Goal: Transaction & Acquisition: Purchase product/service

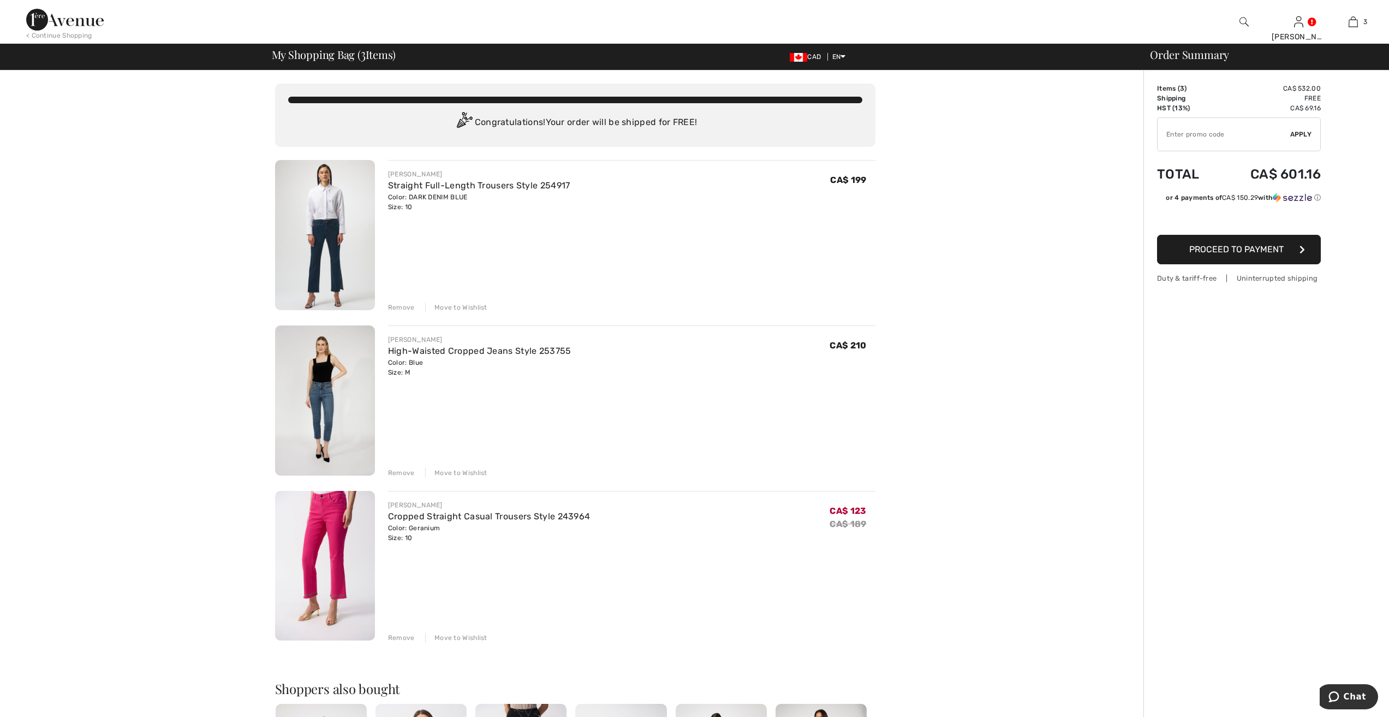
click at [320, 400] on img at bounding box center [325, 400] width 100 height 150
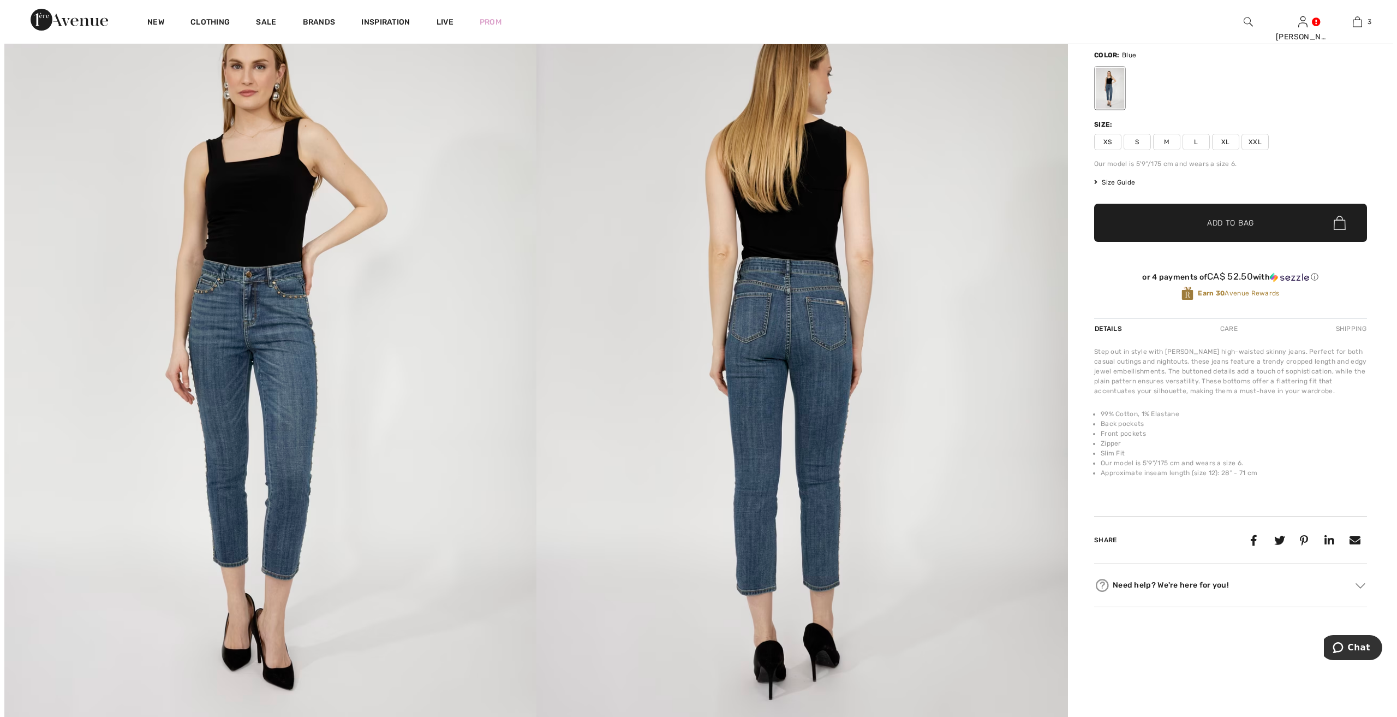
scroll to position [109, 0]
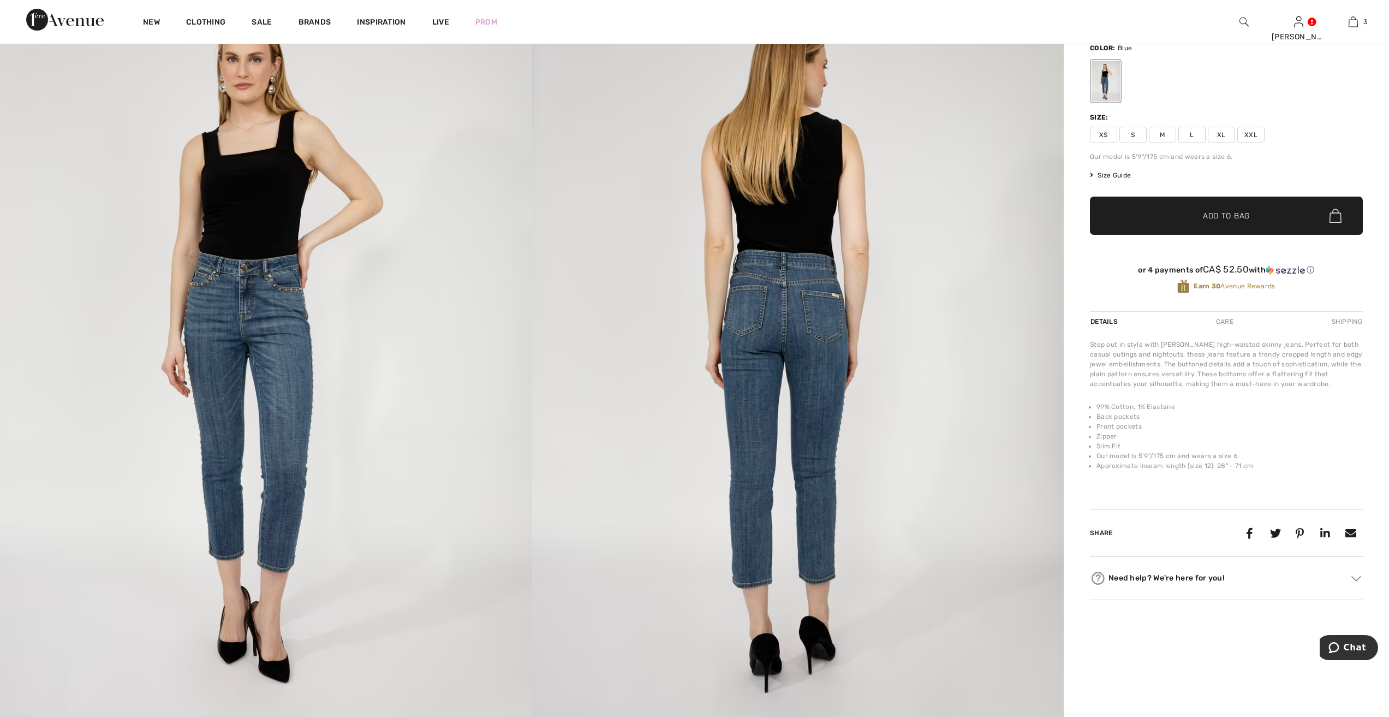
click at [263, 326] on img at bounding box center [266, 355] width 532 height 798
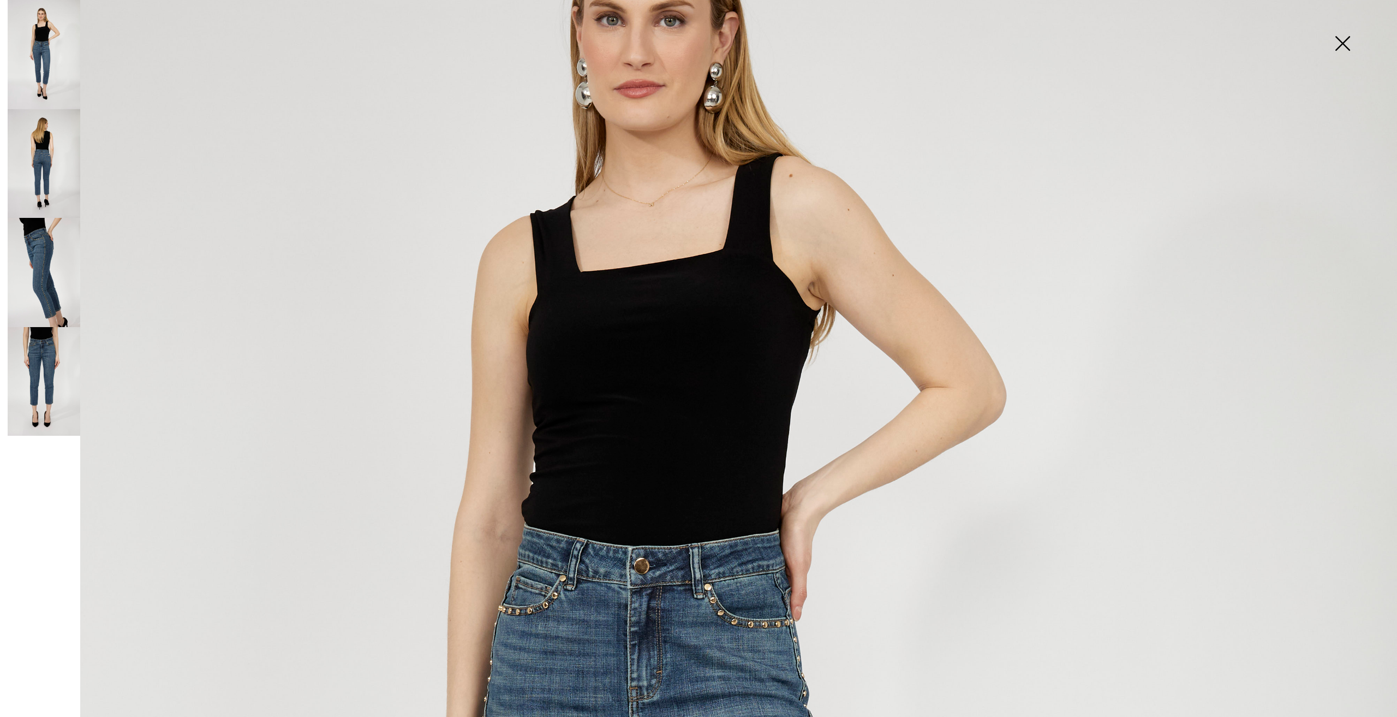
scroll to position [164, 0]
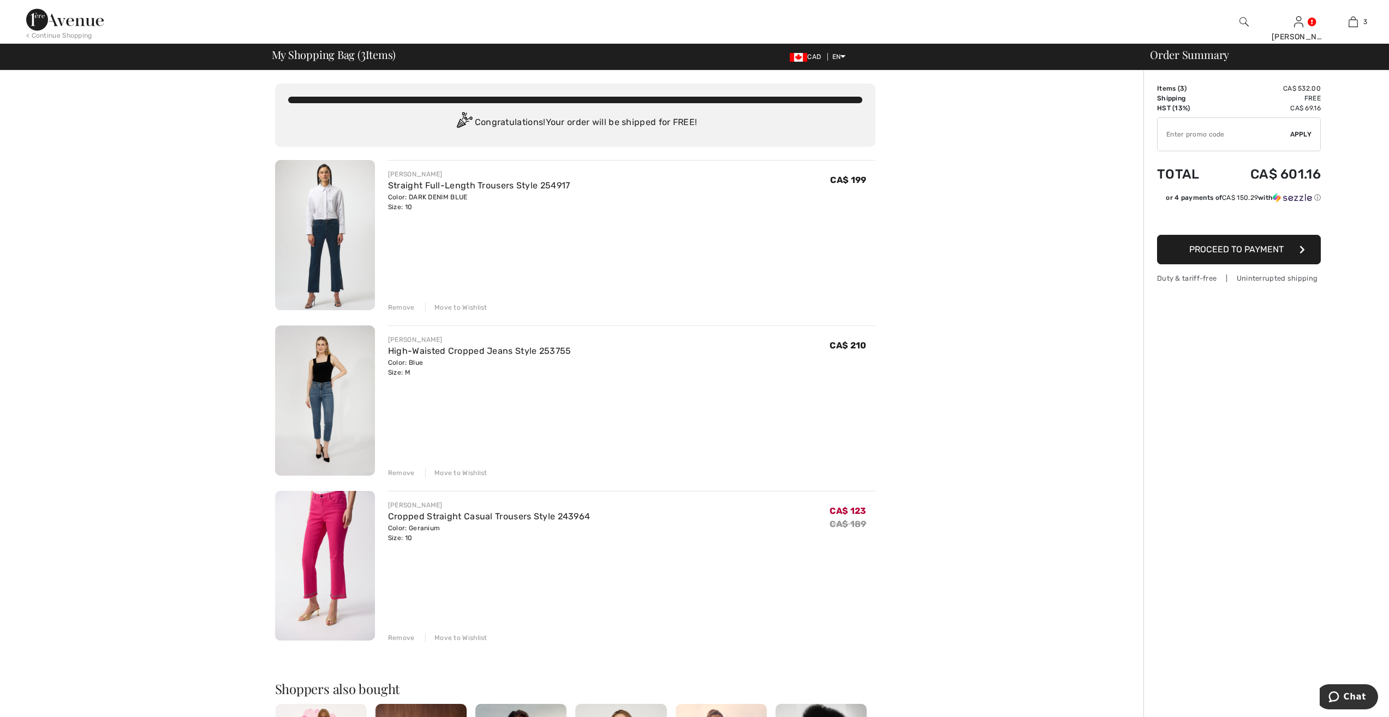
click at [398, 470] on div "Remove" at bounding box center [401, 473] width 27 height 10
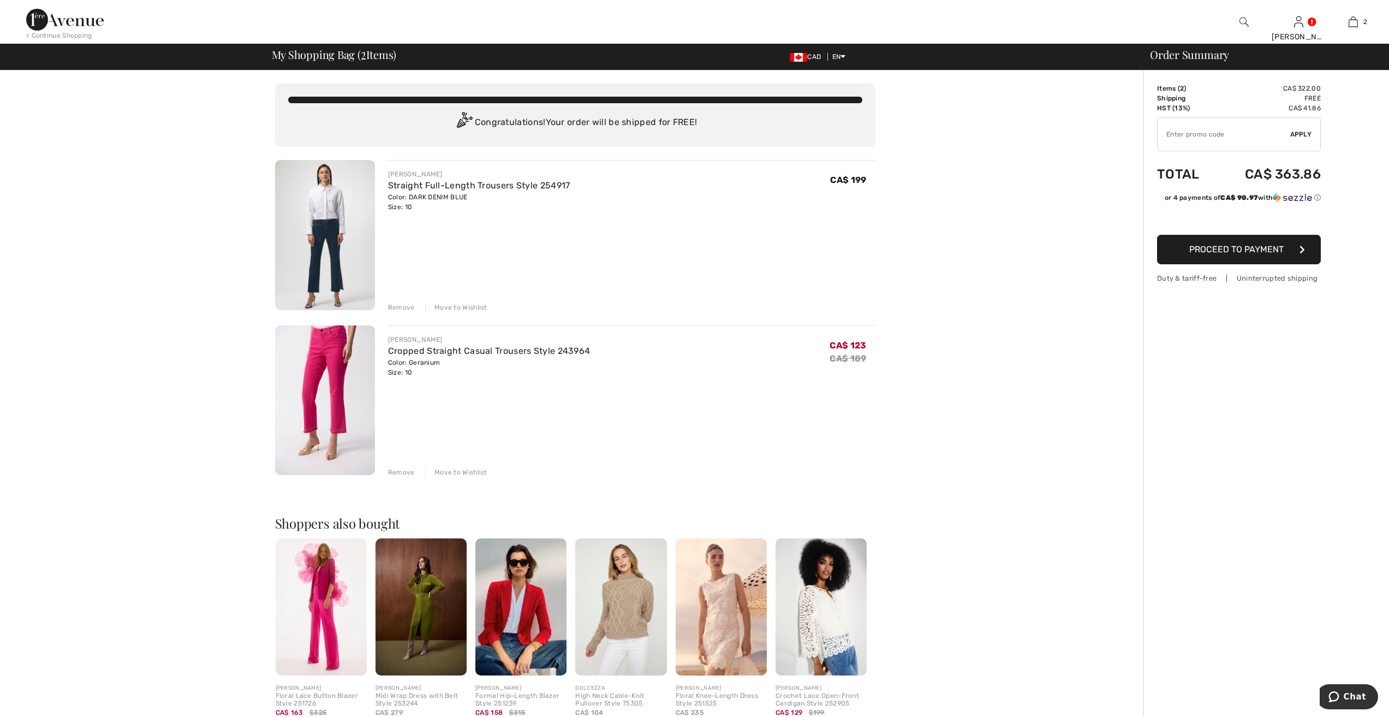
click at [335, 248] on img at bounding box center [325, 235] width 100 height 150
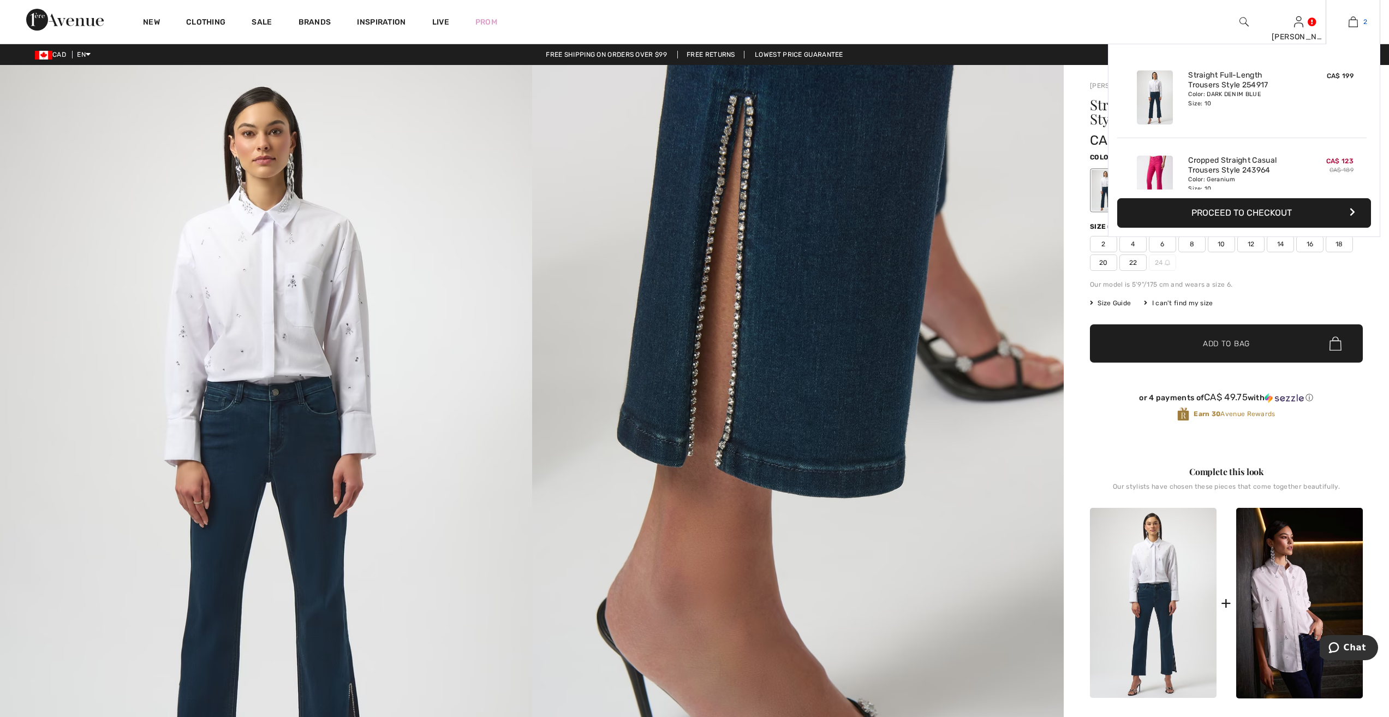
click at [1354, 19] on img at bounding box center [1353, 21] width 9 height 13
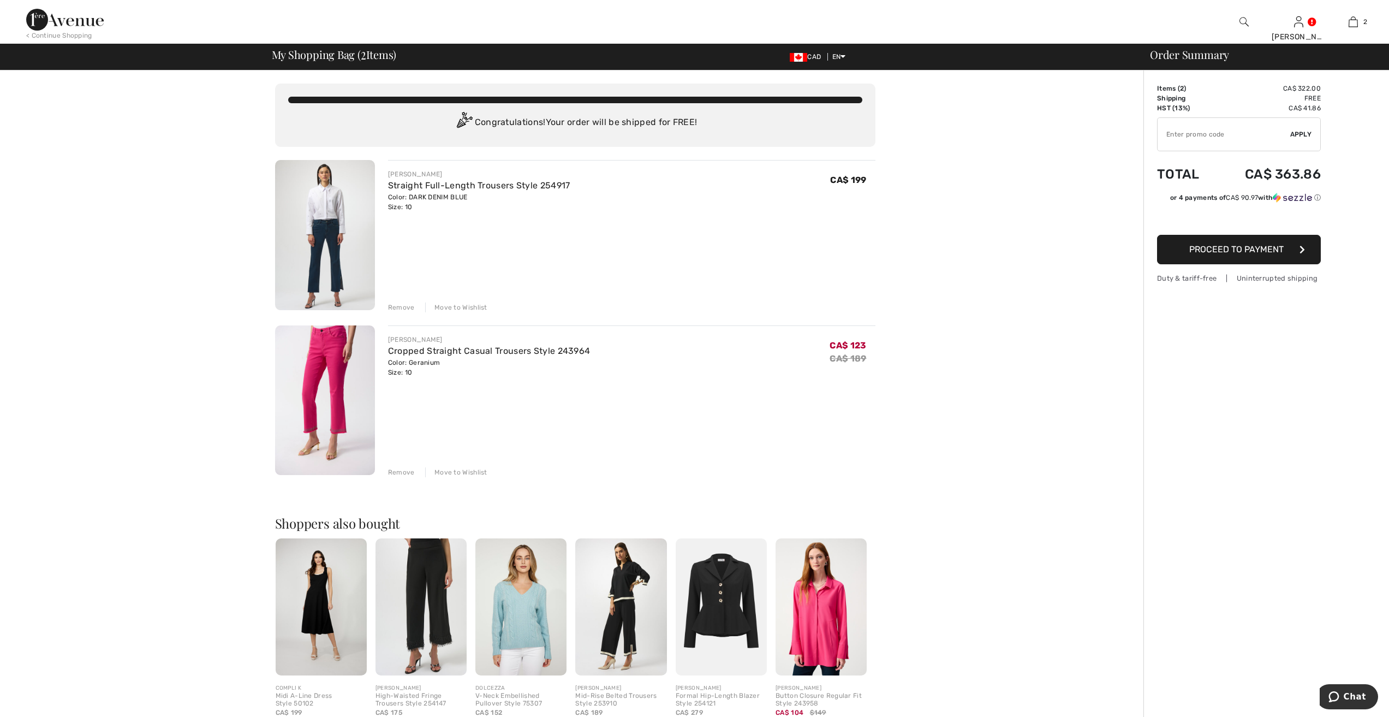
click at [1269, 247] on span "Proceed to Payment" at bounding box center [1236, 249] width 94 height 10
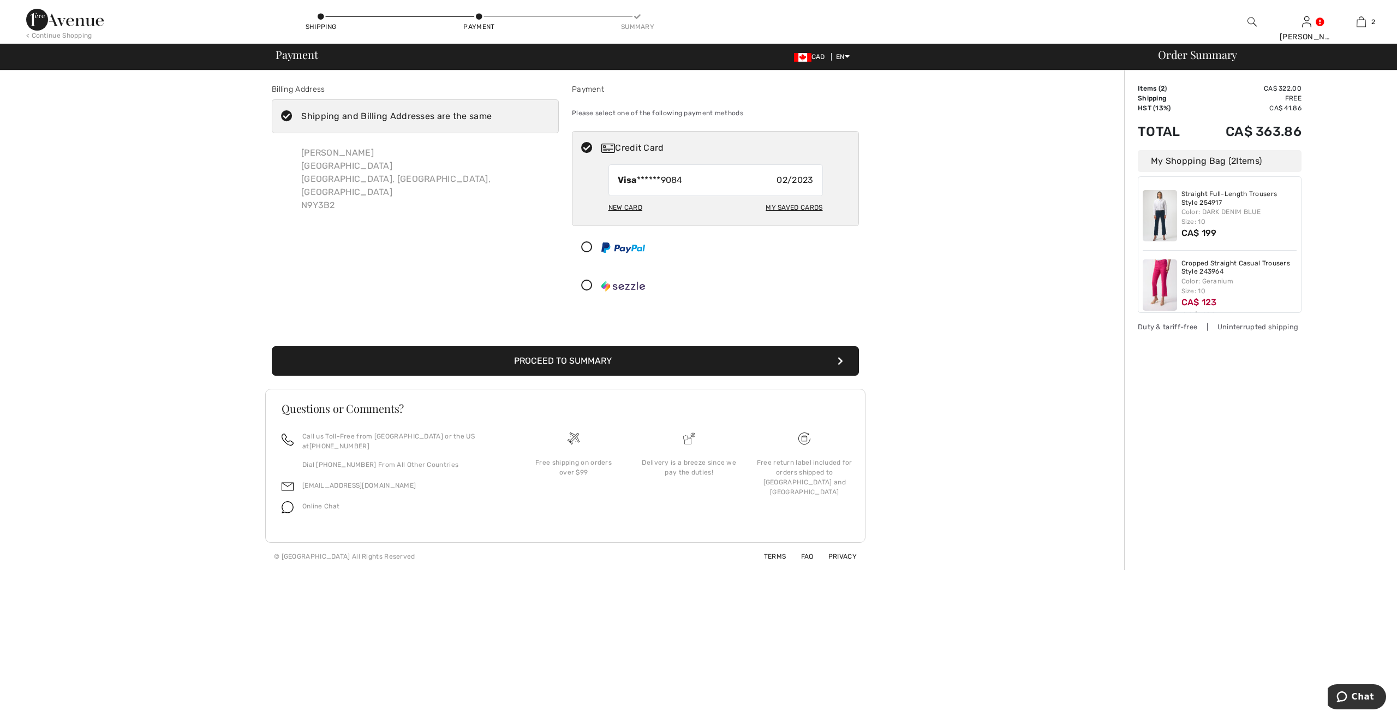
click at [796, 202] on div "My Saved Cards" at bounding box center [794, 207] width 57 height 19
radio input "true"
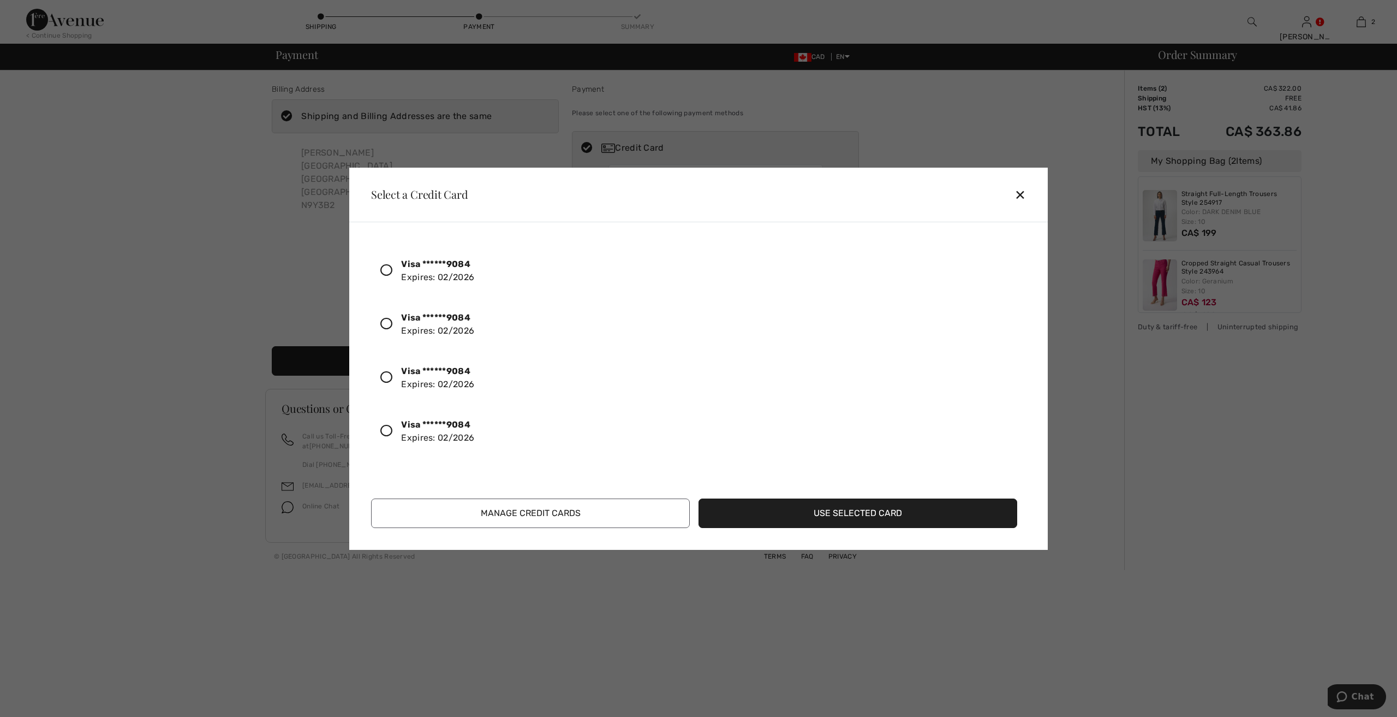
click at [387, 324] on icon at bounding box center [386, 324] width 12 height 12
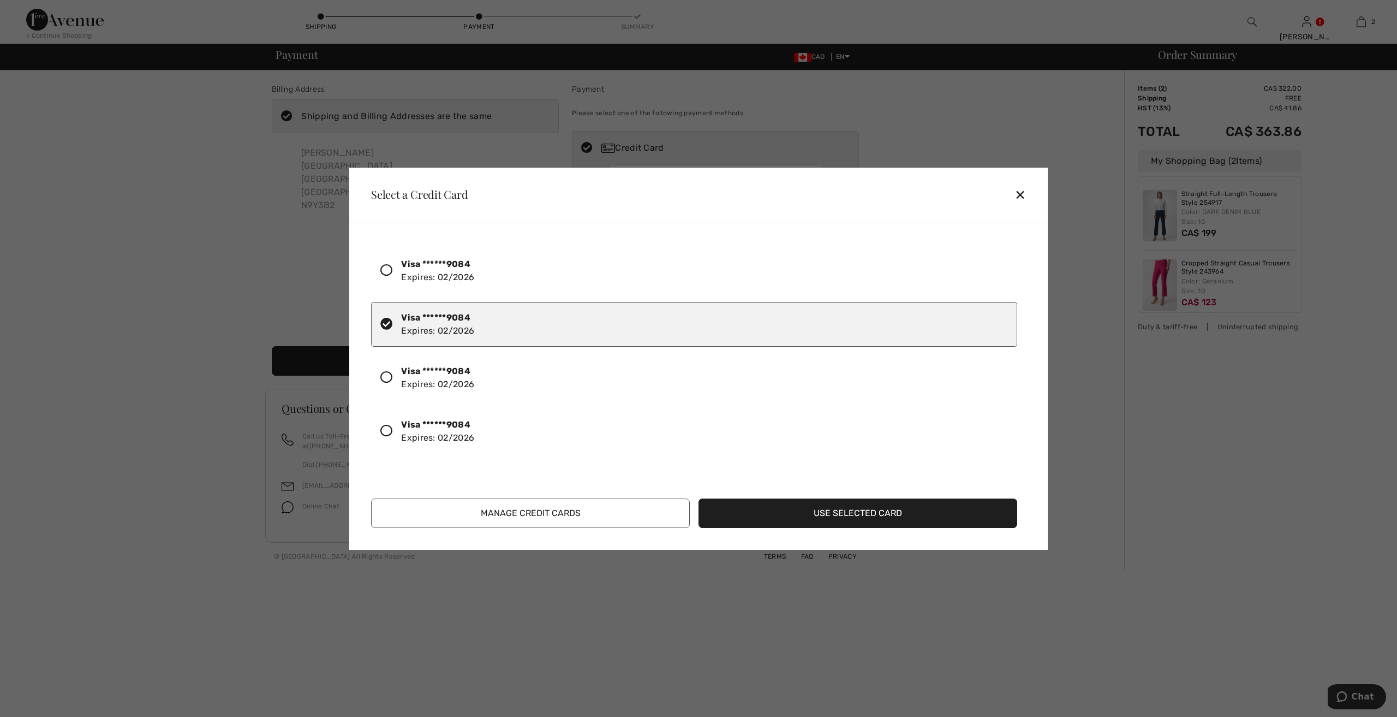
click at [899, 513] on button "Use Selected Card" at bounding box center [858, 512] width 319 height 29
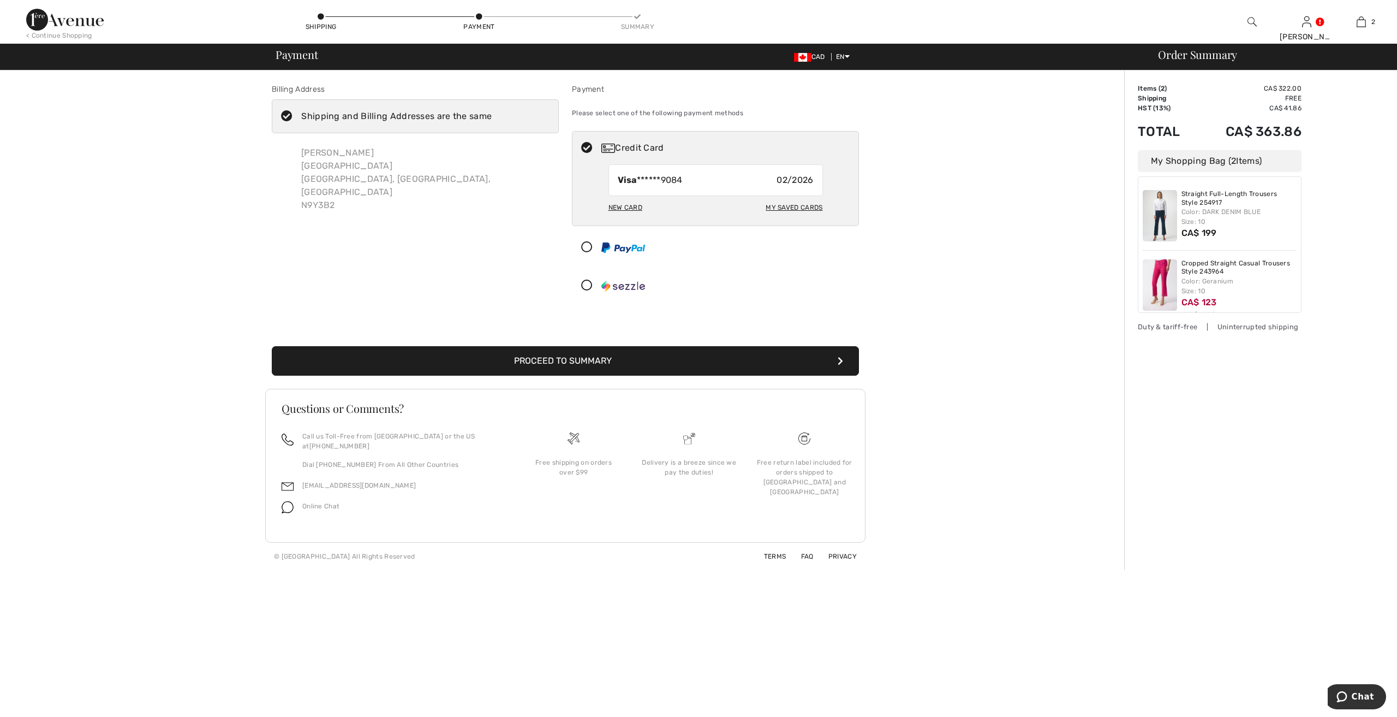
click at [590, 356] on button "Proceed to Summary" at bounding box center [565, 360] width 587 height 29
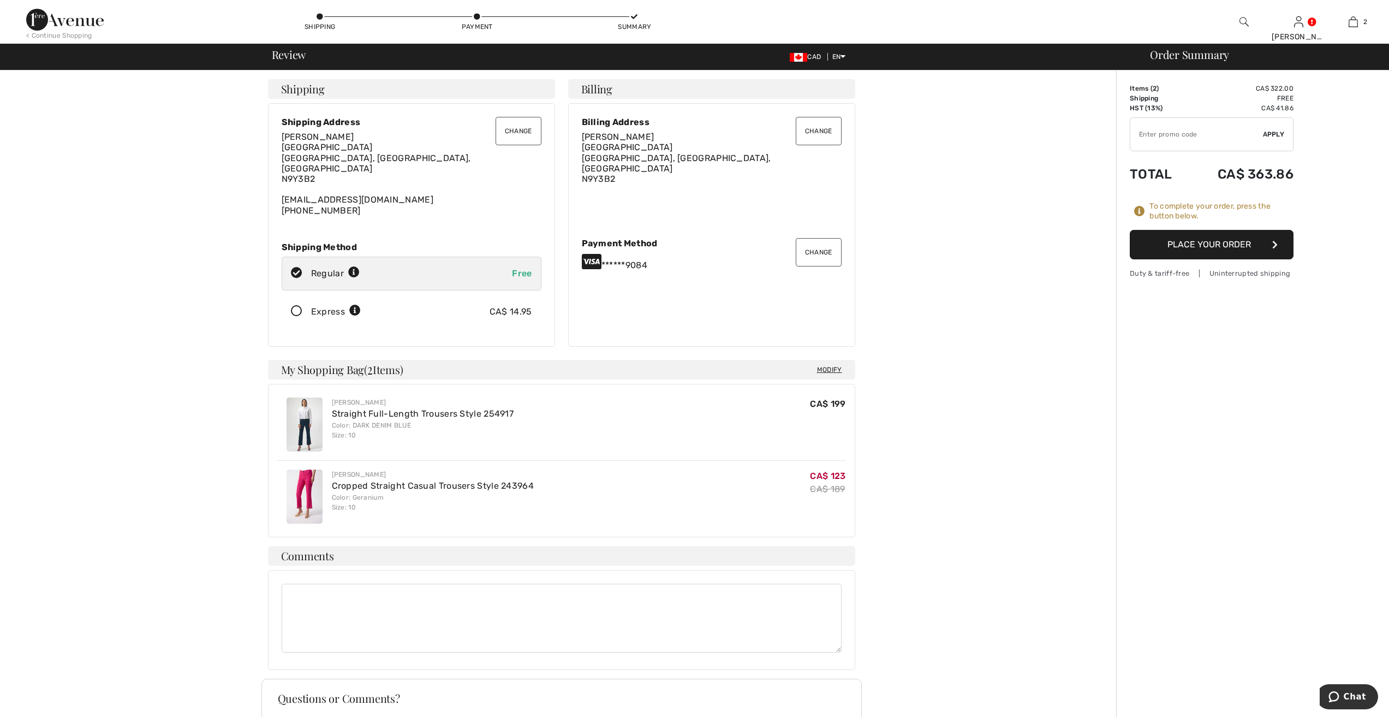
click at [1234, 242] on button "Place Your Order" at bounding box center [1212, 244] width 164 height 29
